Goal: Check status: Check status

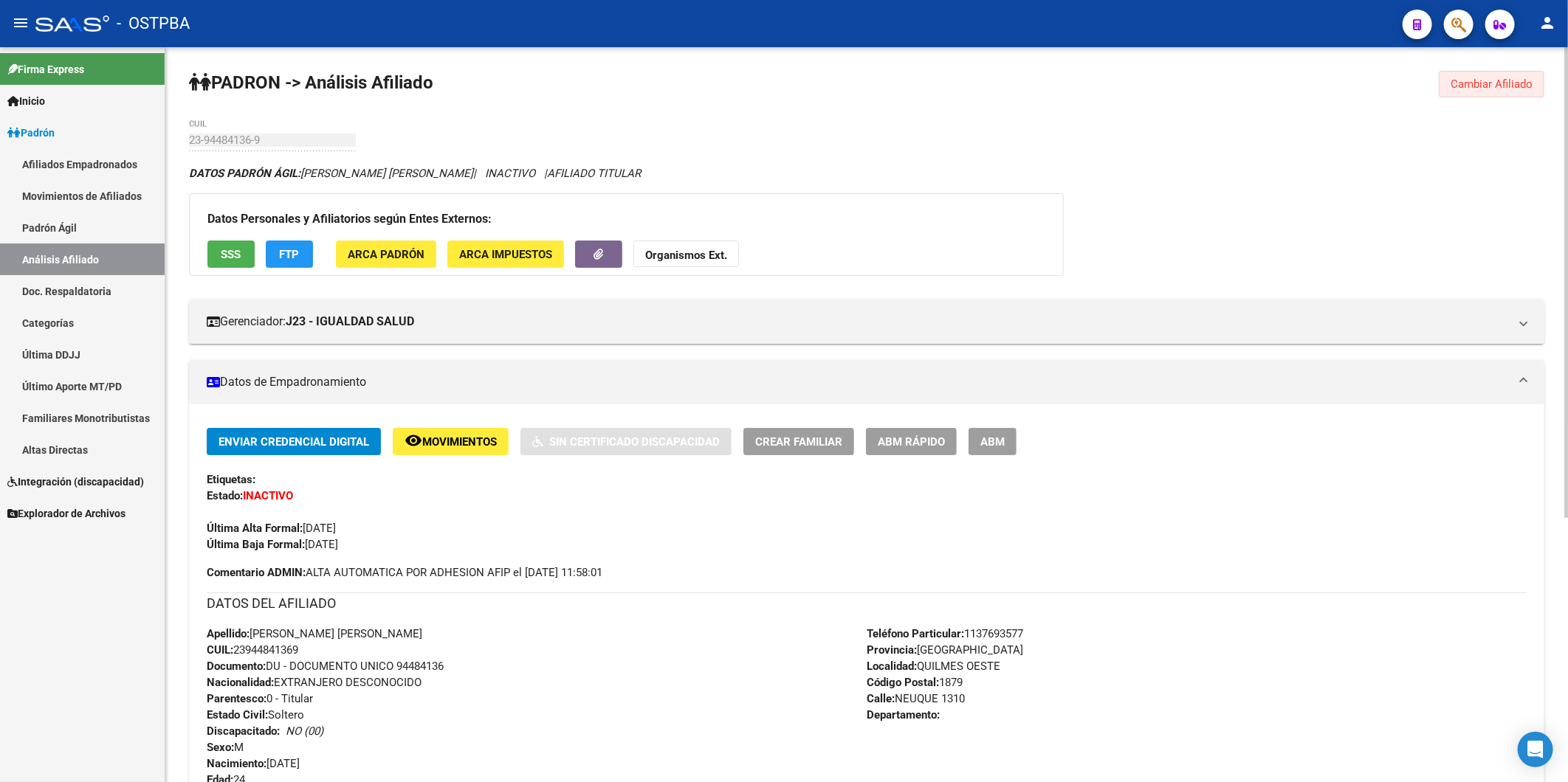
drag, startPoint x: 1516, startPoint y: 78, endPoint x: 1242, endPoint y: 129, distance: 278.7
click at [1516, 79] on span "Cambiar Afiliado" at bounding box center [1492, 84] width 82 height 13
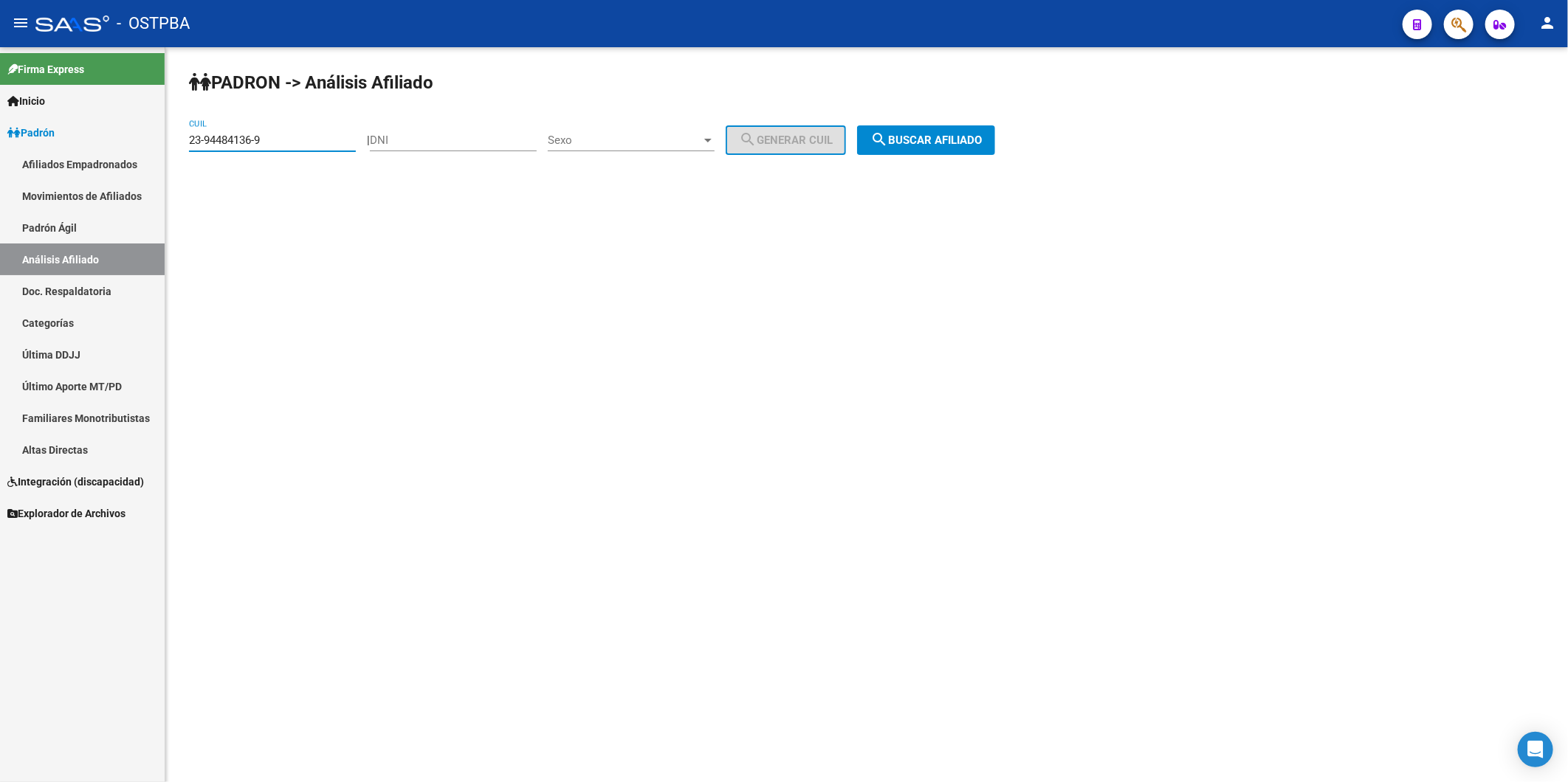
drag, startPoint x: 319, startPoint y: 144, endPoint x: 61, endPoint y: 189, distance: 261.9
click at [61, 189] on mat-sidenav-container "Firma Express Inicio Calendario SSS Instructivos Contacto OS [PERSON_NAME] Afil…" at bounding box center [784, 415] width 1568 height 734
paste input "25760093"
type input "23-25760093-9"
click at [932, 134] on span "search Buscar afiliado" at bounding box center [926, 140] width 112 height 13
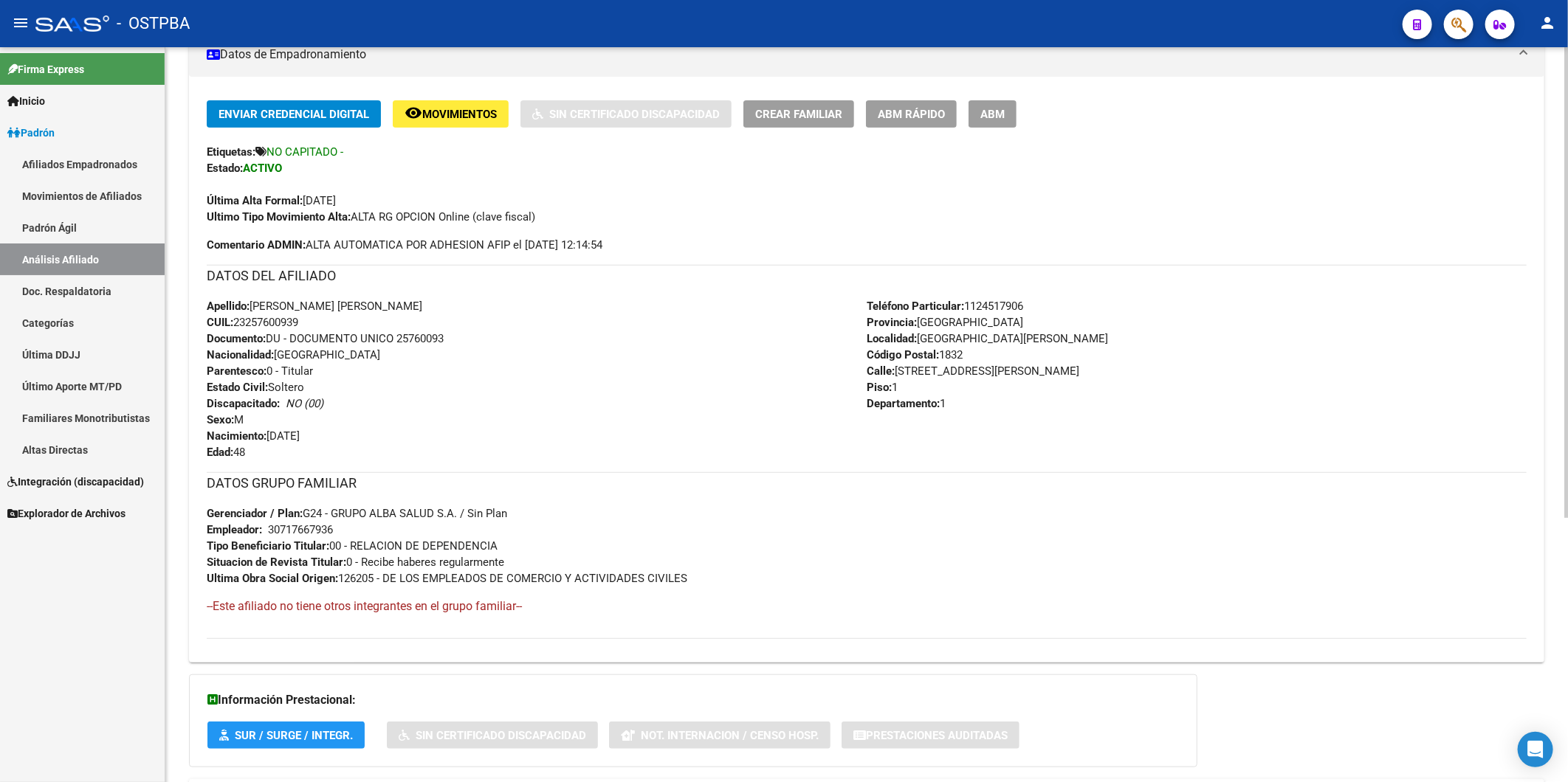
scroll to position [413, 0]
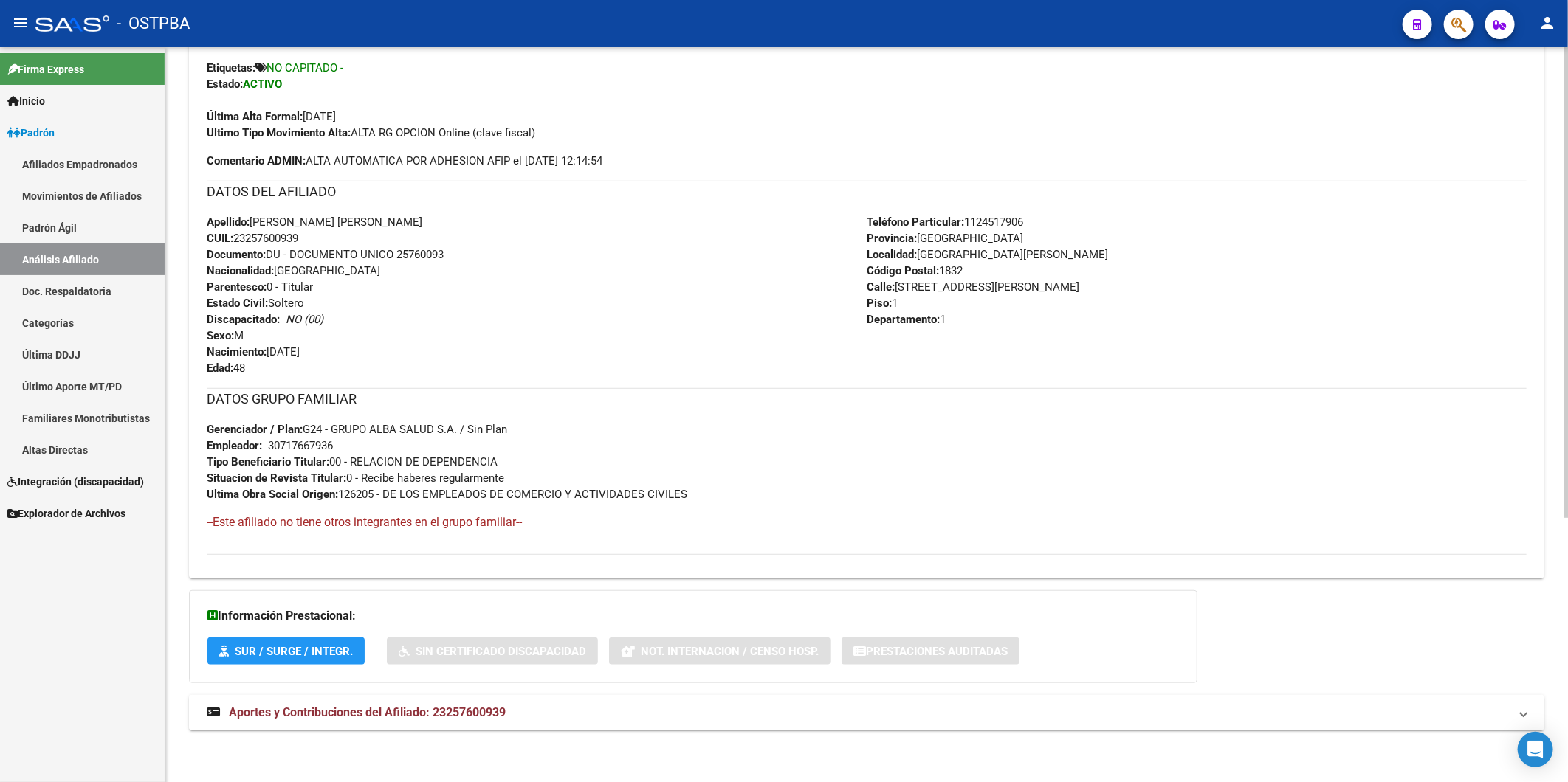
click at [495, 707] on span "Aportes y Contribuciones del Afiliado: 23257600939" at bounding box center [367, 712] width 277 height 14
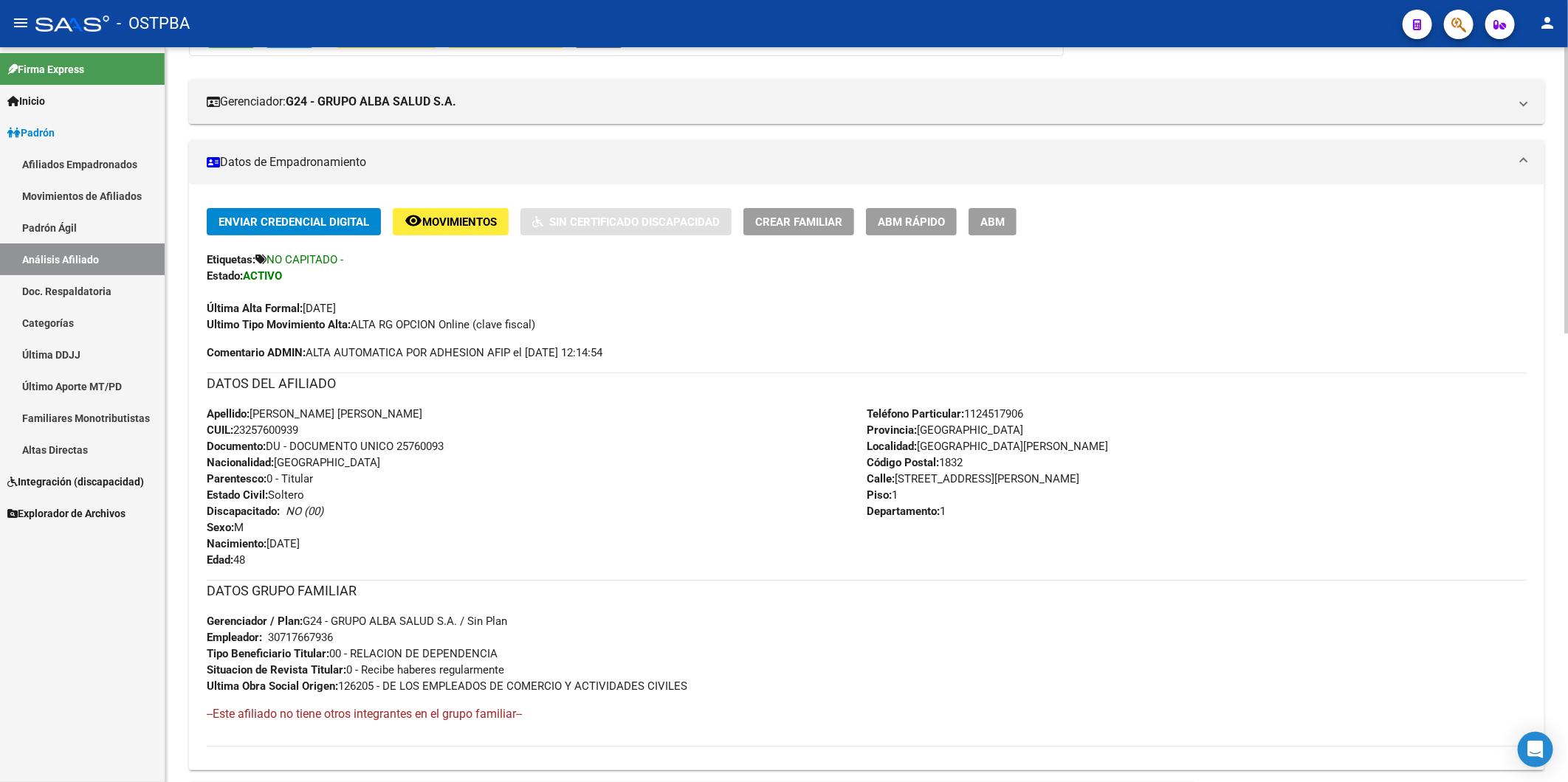
scroll to position [168, 0]
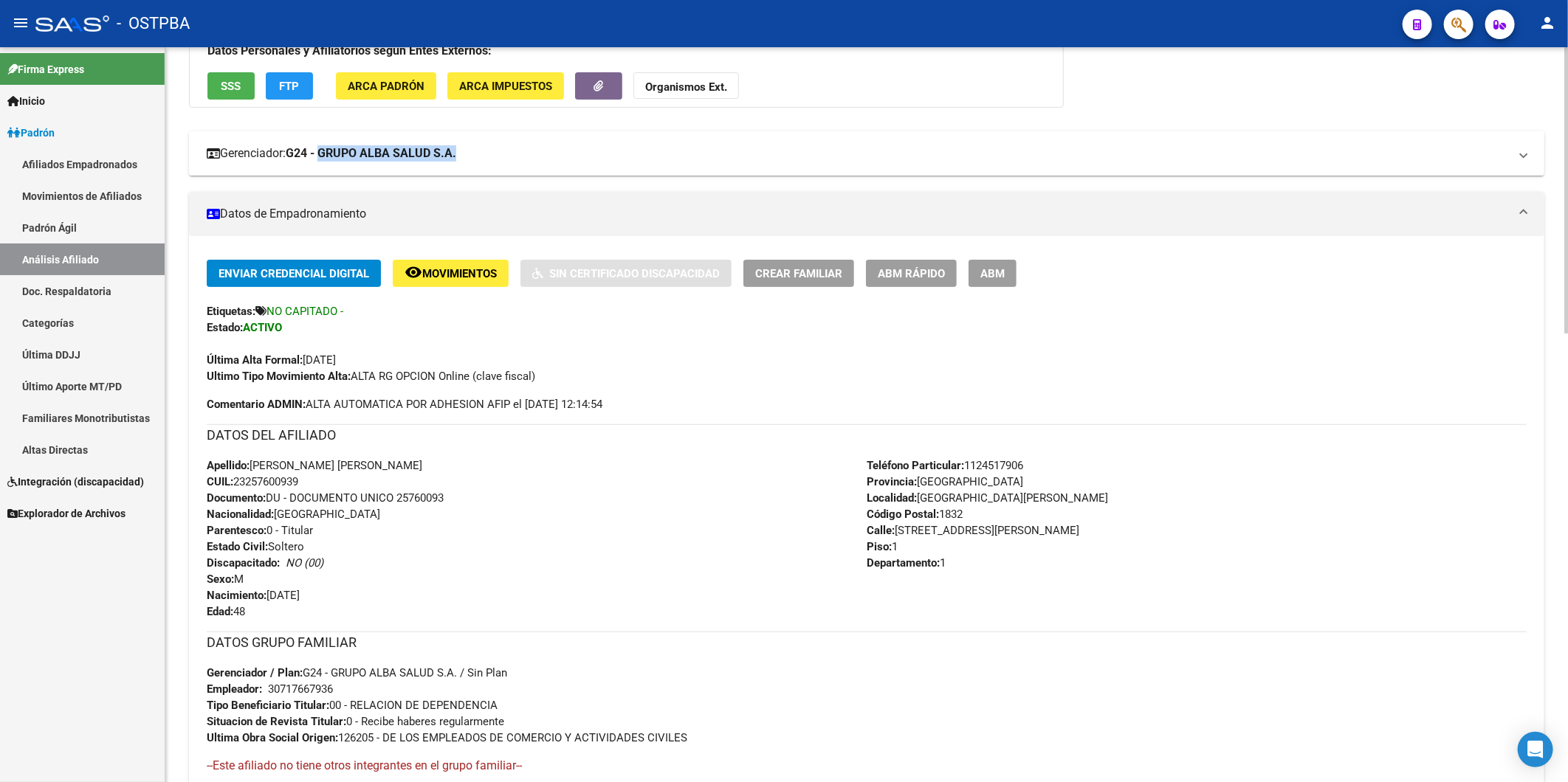
drag, startPoint x: 476, startPoint y: 153, endPoint x: 336, endPoint y: 166, distance: 140.6
click at [336, 166] on mat-expansion-panel-header "Gerenciador: G24 - GRUPO ALBA SALUD S.A." at bounding box center [866, 153] width 1355 height 44
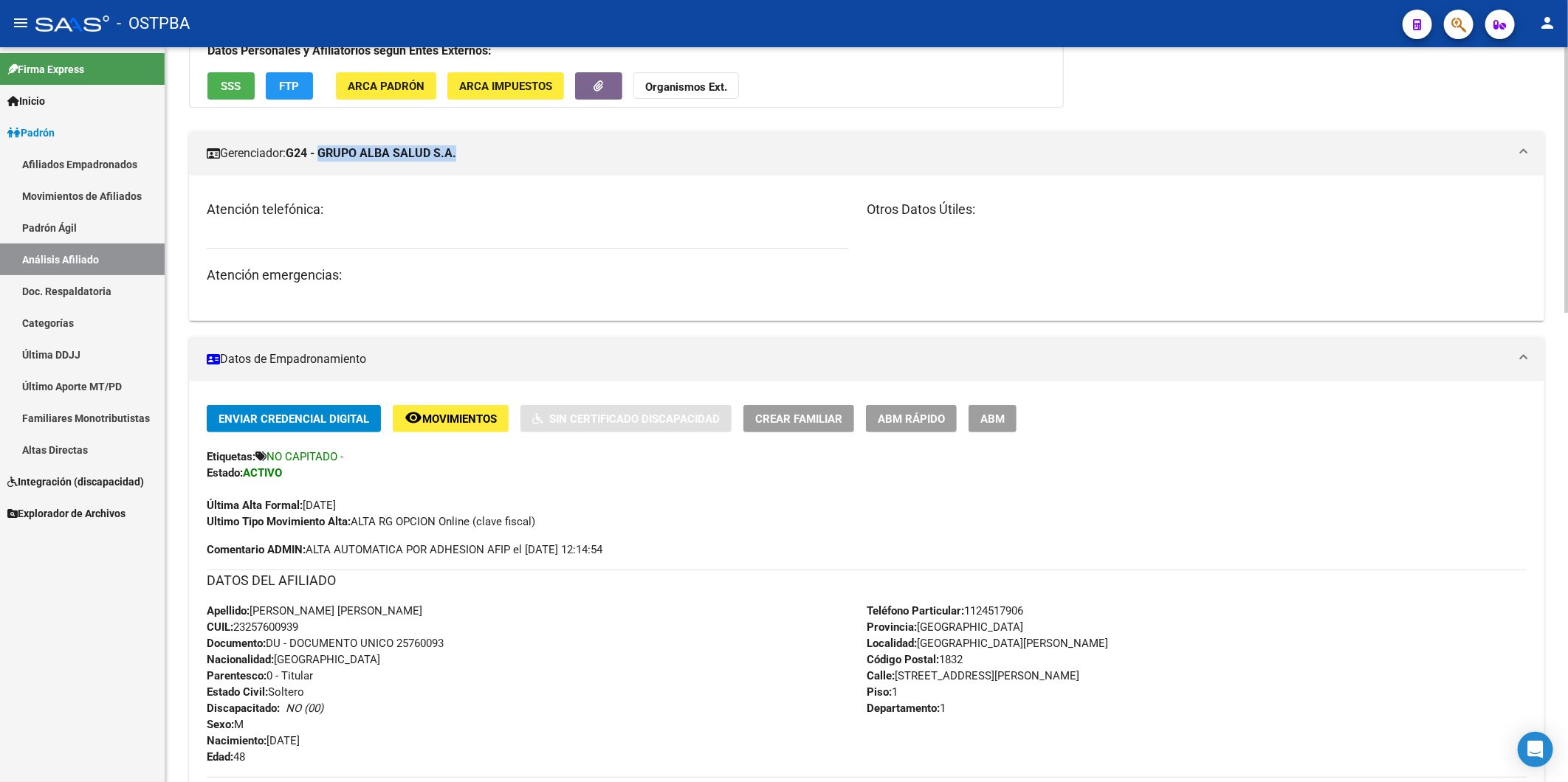
copy strong "GRUPO ALBA SALUD S.A."
click at [526, 268] on h3 "Atención emergencias:" at bounding box center [527, 275] width 642 height 20
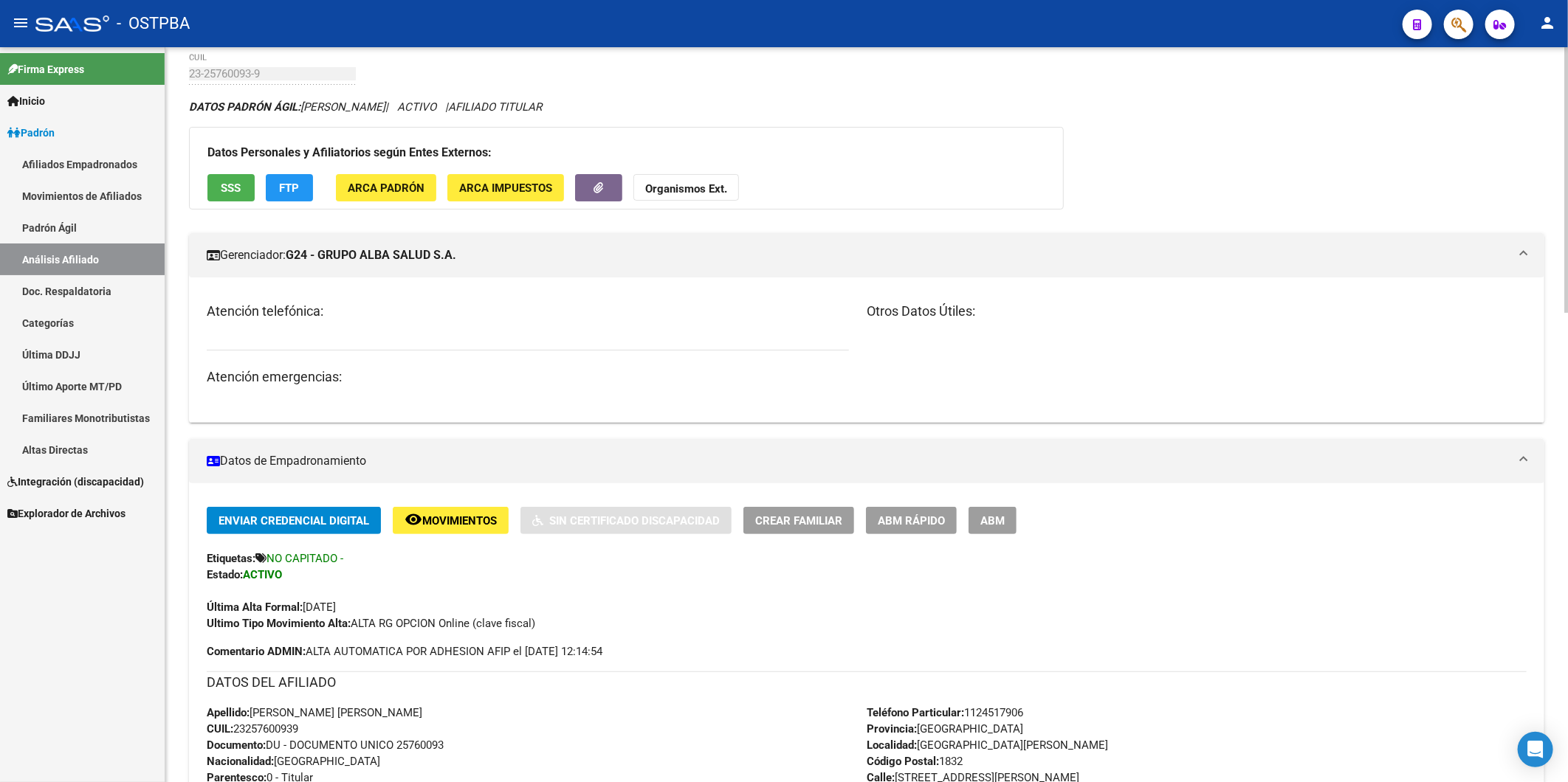
scroll to position [0, 0]
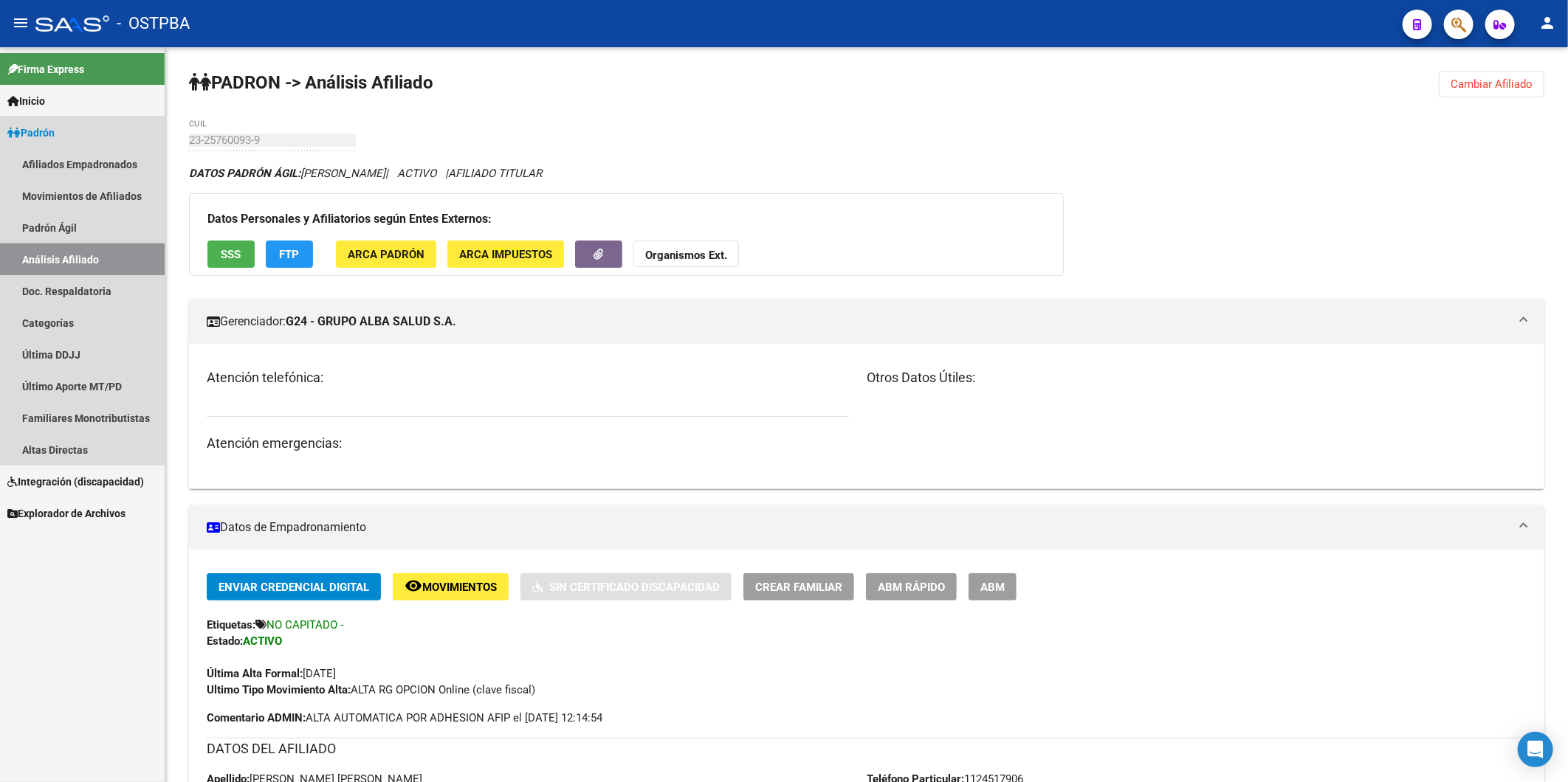
click at [74, 257] on link "Análisis Afiliado" at bounding box center [82, 259] width 165 height 32
